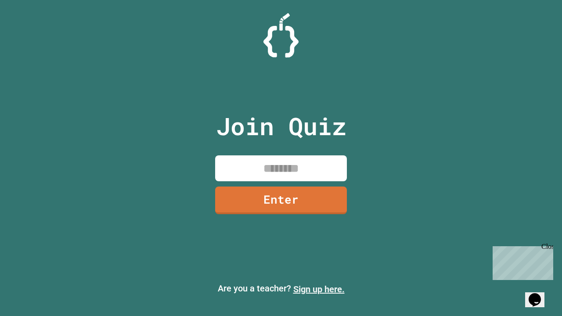
click at [319, 289] on link "Sign up here." at bounding box center [318, 289] width 51 height 11
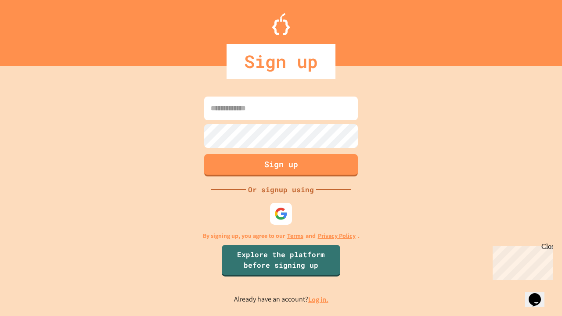
click at [319, 299] on link "Log in." at bounding box center [318, 299] width 20 height 9
